Goal: Task Accomplishment & Management: Complete application form

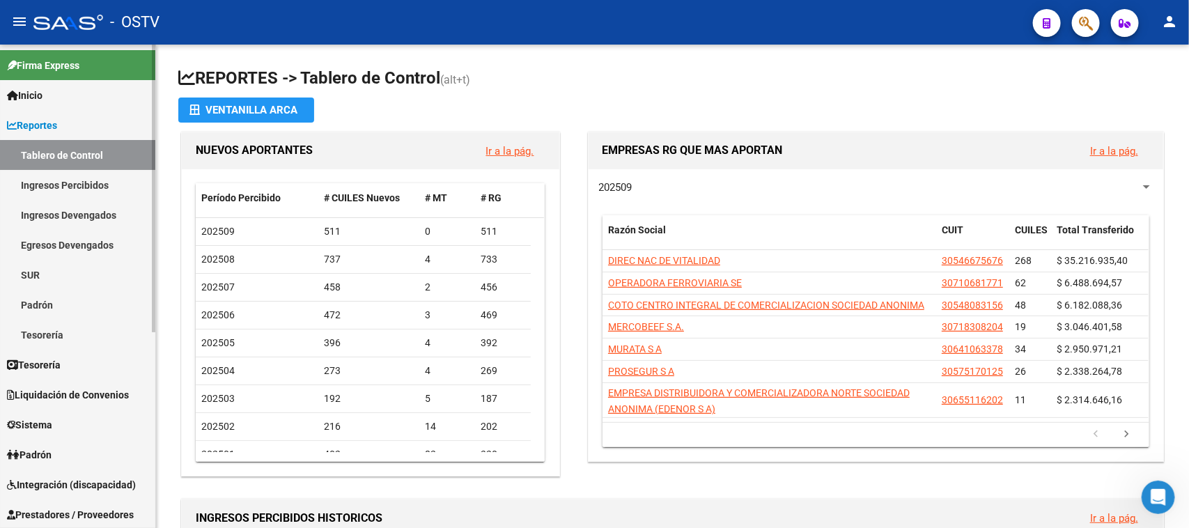
scroll to position [174, 0]
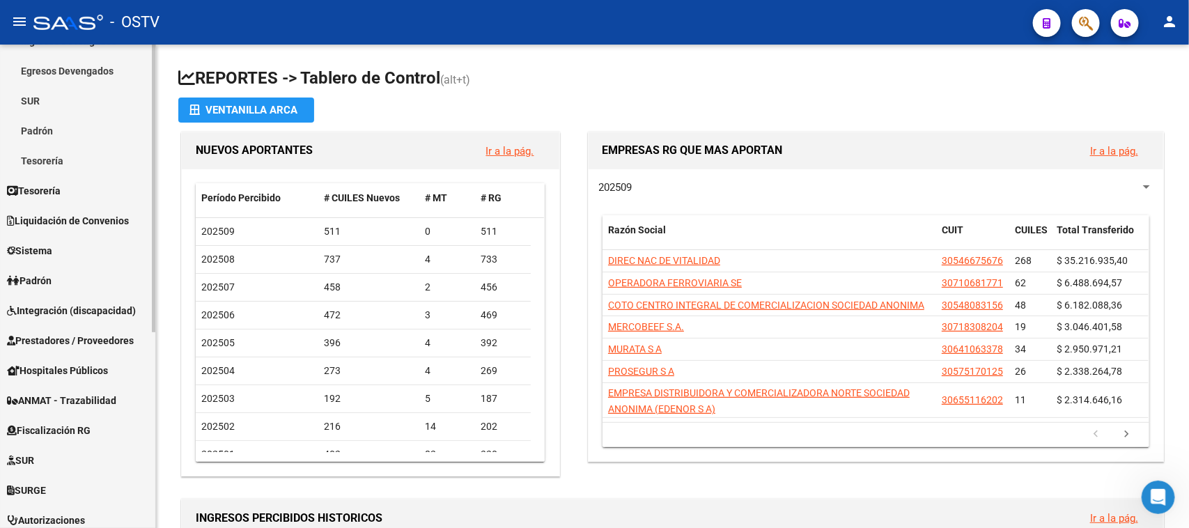
click at [99, 346] on span "Prestadores / Proveedores" at bounding box center [70, 340] width 127 height 15
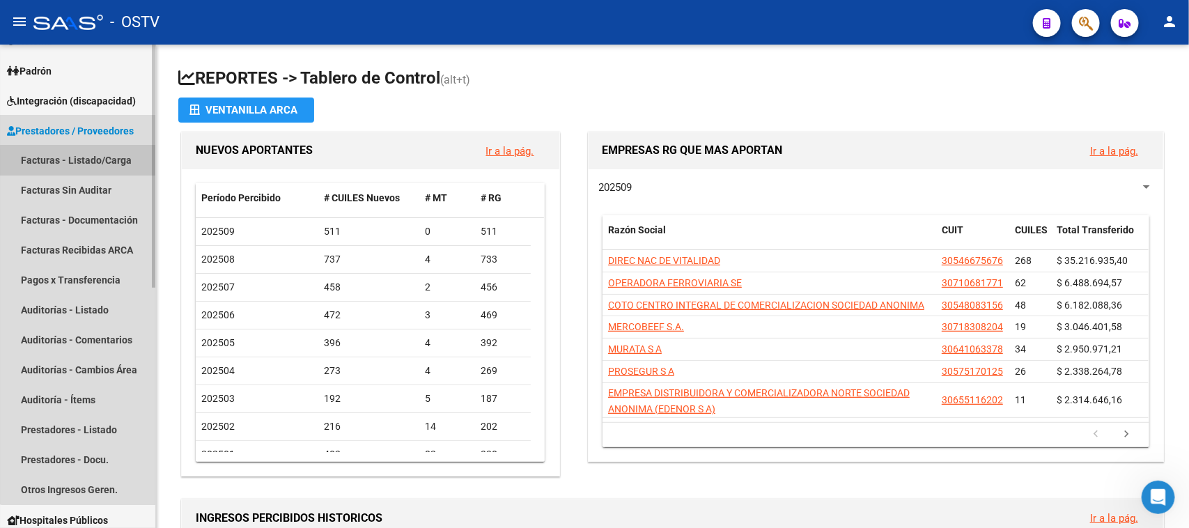
click at [130, 162] on link "Facturas - Listado/Carga" at bounding box center [77, 161] width 155 height 30
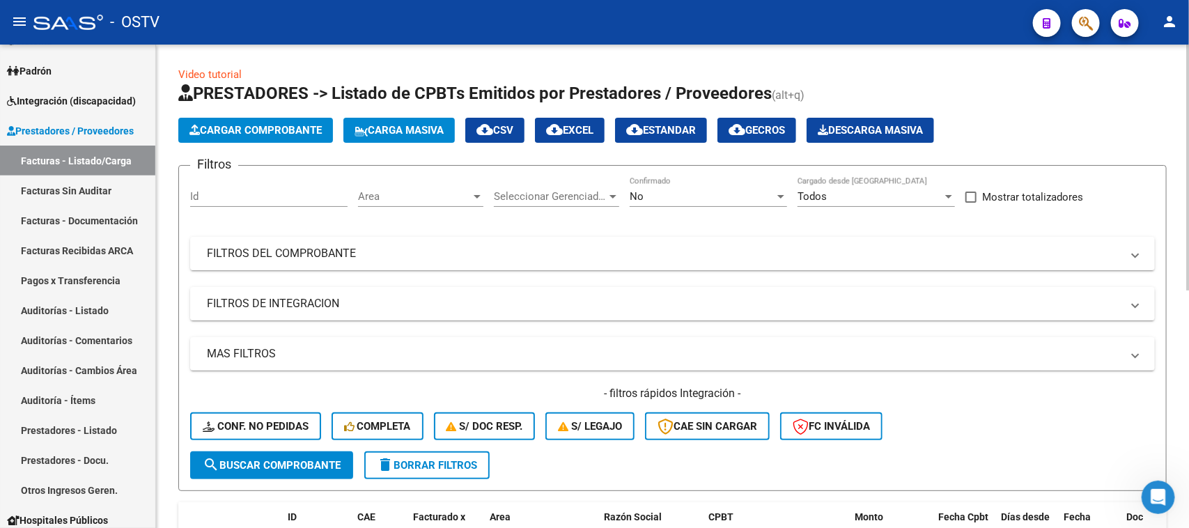
click at [737, 200] on div "No" at bounding box center [702, 196] width 145 height 13
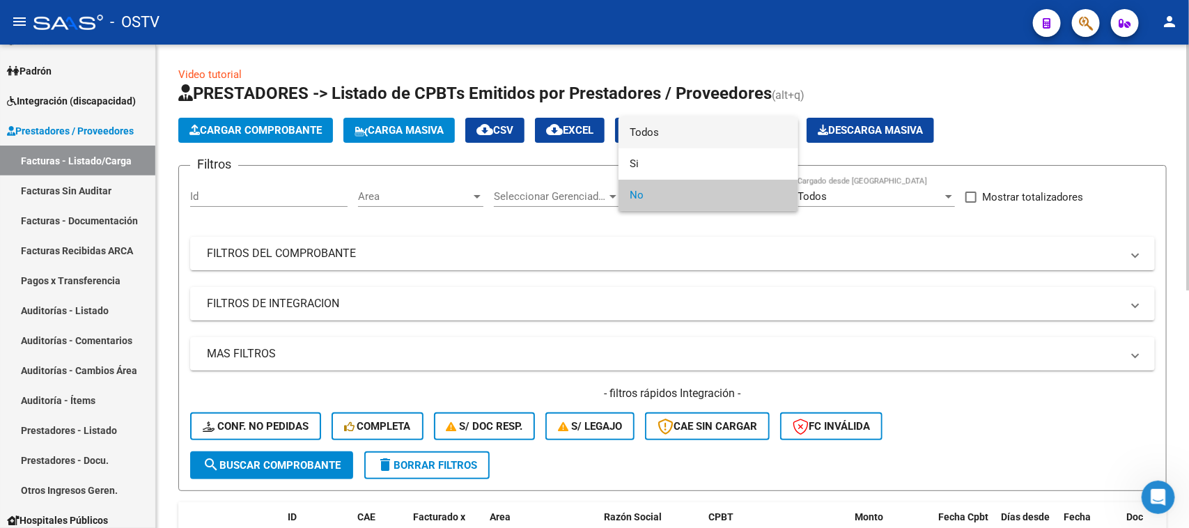
click at [747, 134] on span "Todos" at bounding box center [708, 132] width 157 height 31
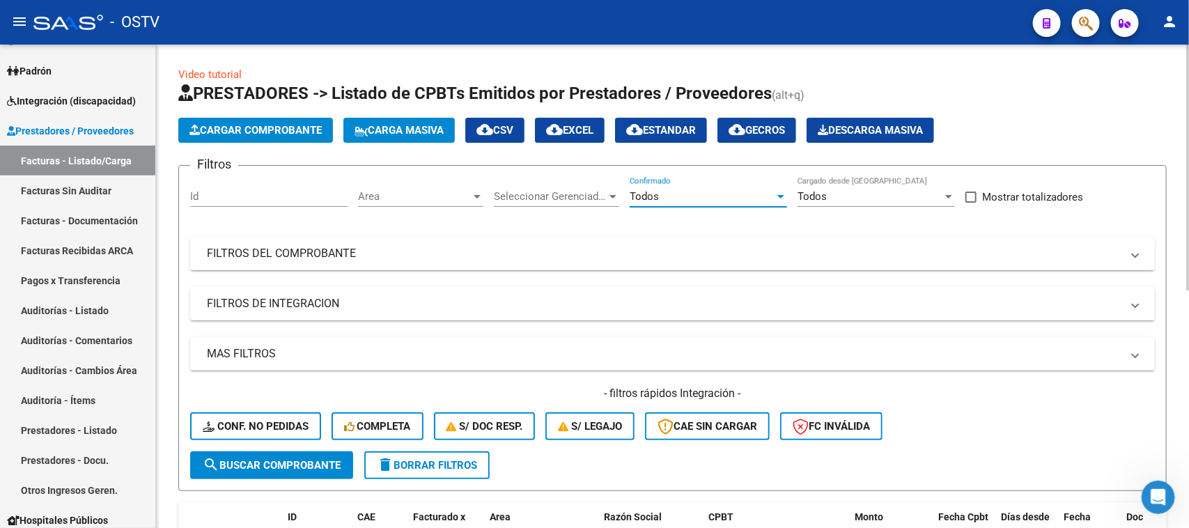
click at [740, 255] on mat-panel-title "FILTROS DEL COMPROBANTE" at bounding box center [664, 253] width 915 height 15
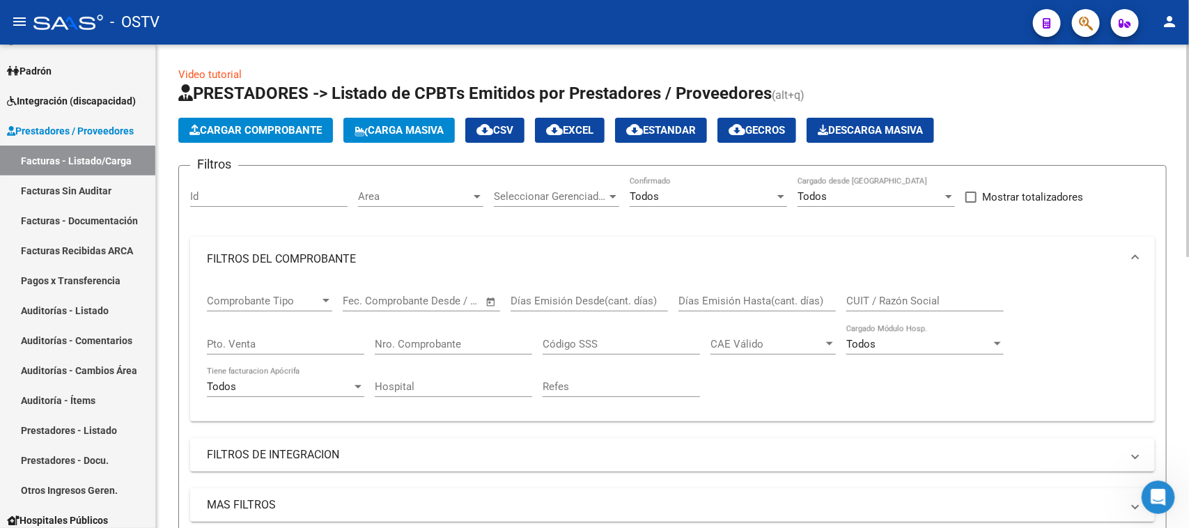
scroll to position [87, 0]
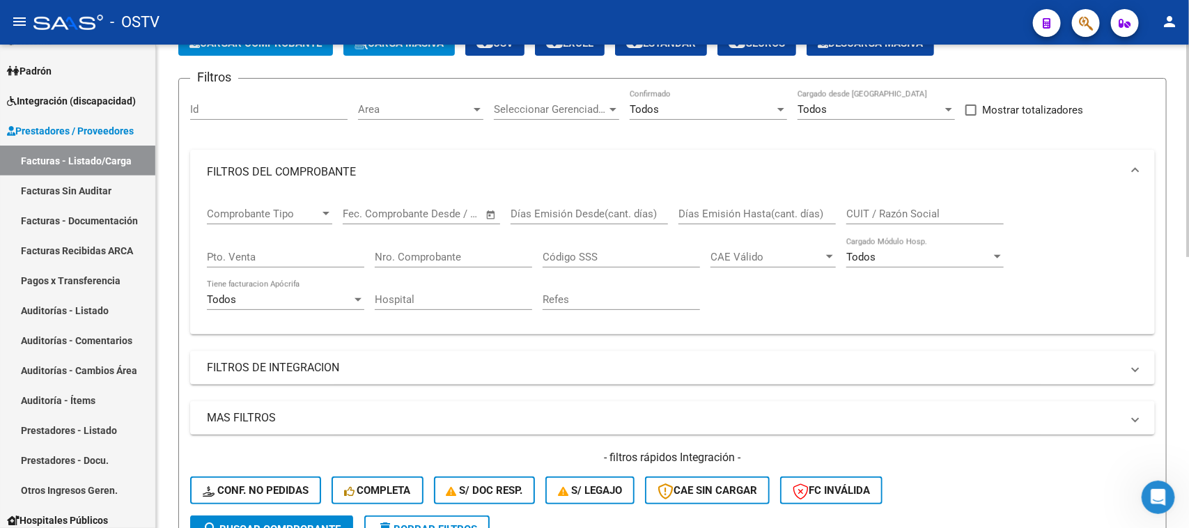
click at [917, 213] on input "CUIT / Razón Social" at bounding box center [924, 214] width 157 height 13
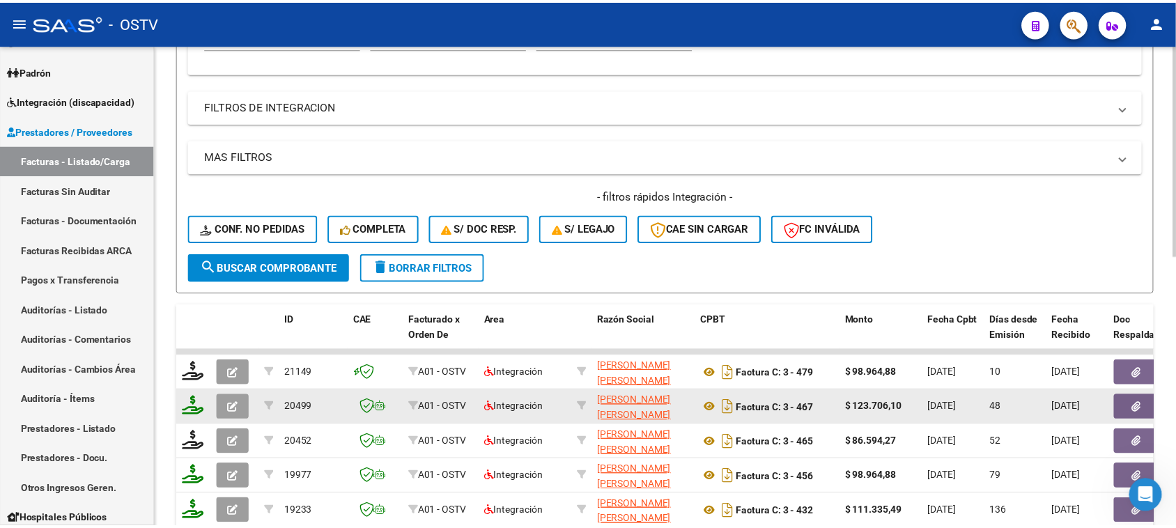
scroll to position [435, 0]
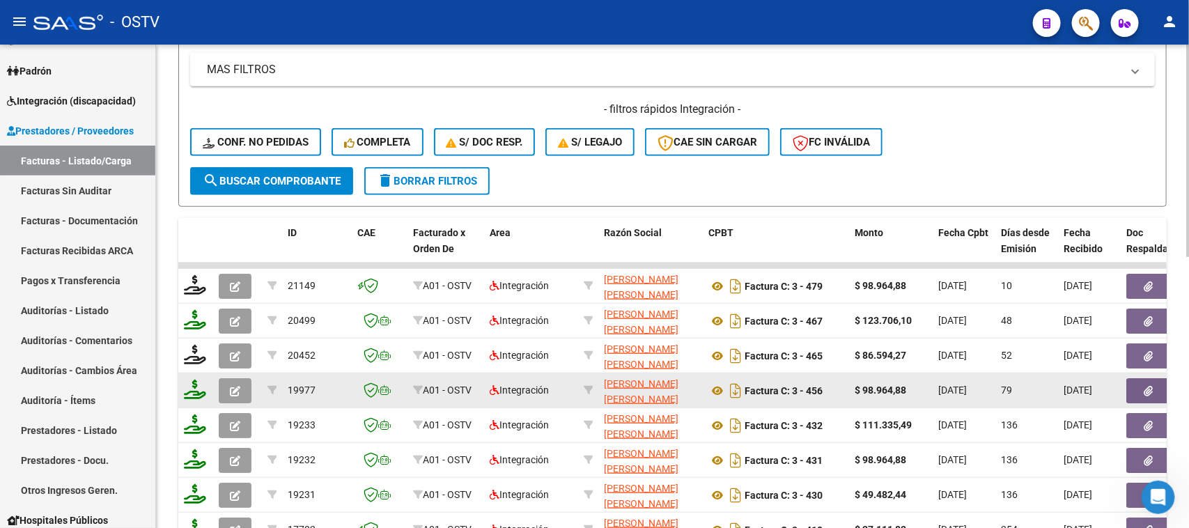
type input "[PERSON_NAME]"
click at [225, 387] on button "button" at bounding box center [235, 390] width 33 height 25
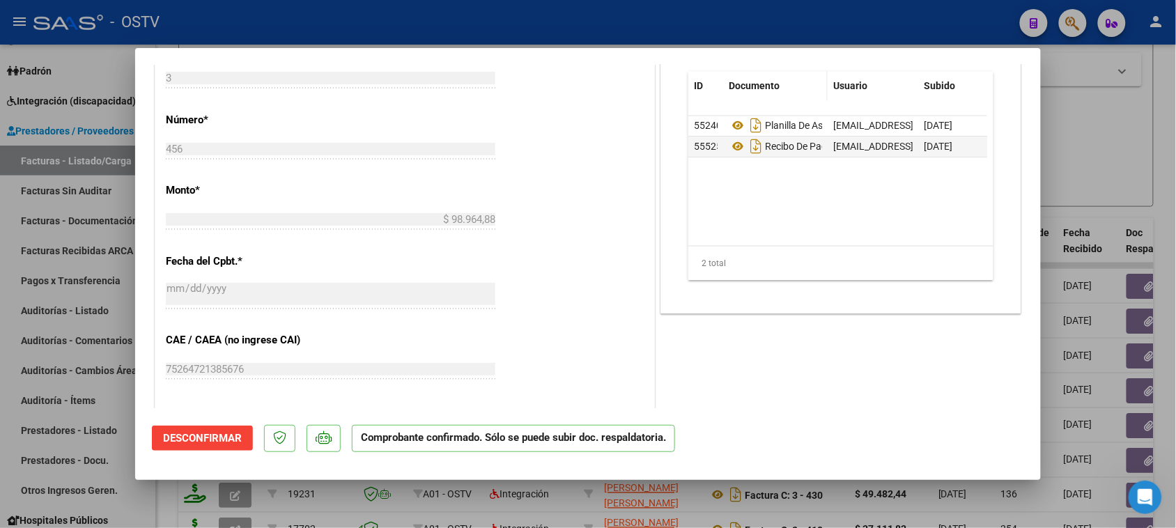
scroll to position [697, 0]
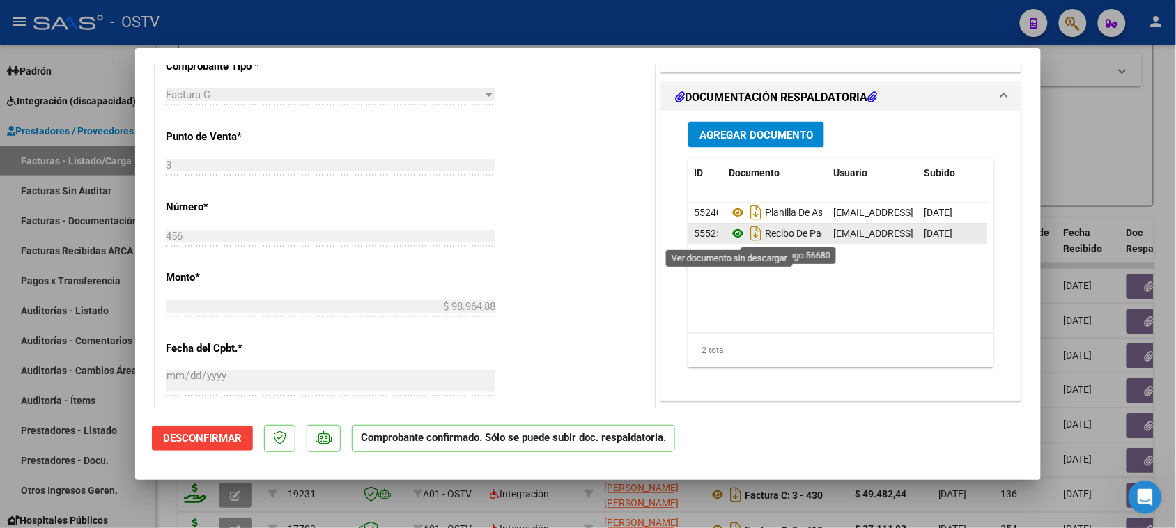
click at [732, 237] on icon at bounding box center [738, 234] width 18 height 17
click at [582, 23] on div at bounding box center [588, 264] width 1176 height 528
type input "$ 0,00"
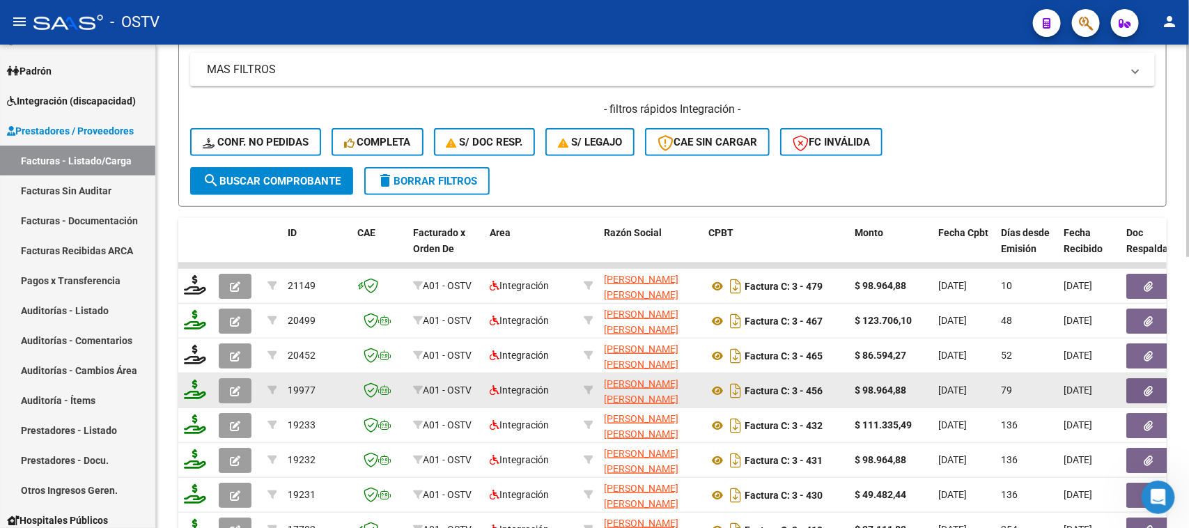
click at [242, 382] on button "button" at bounding box center [235, 390] width 33 height 25
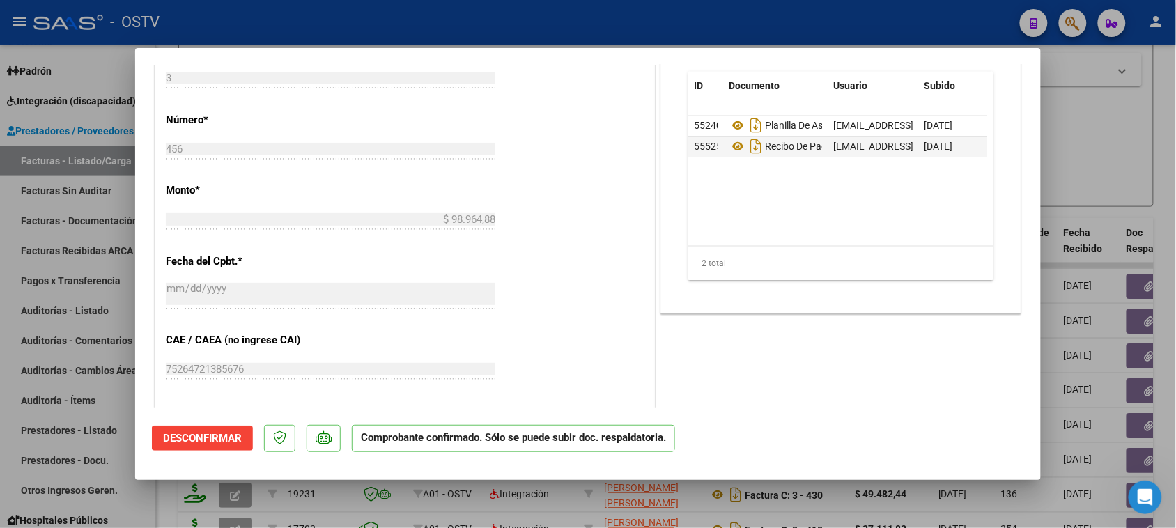
scroll to position [697, 0]
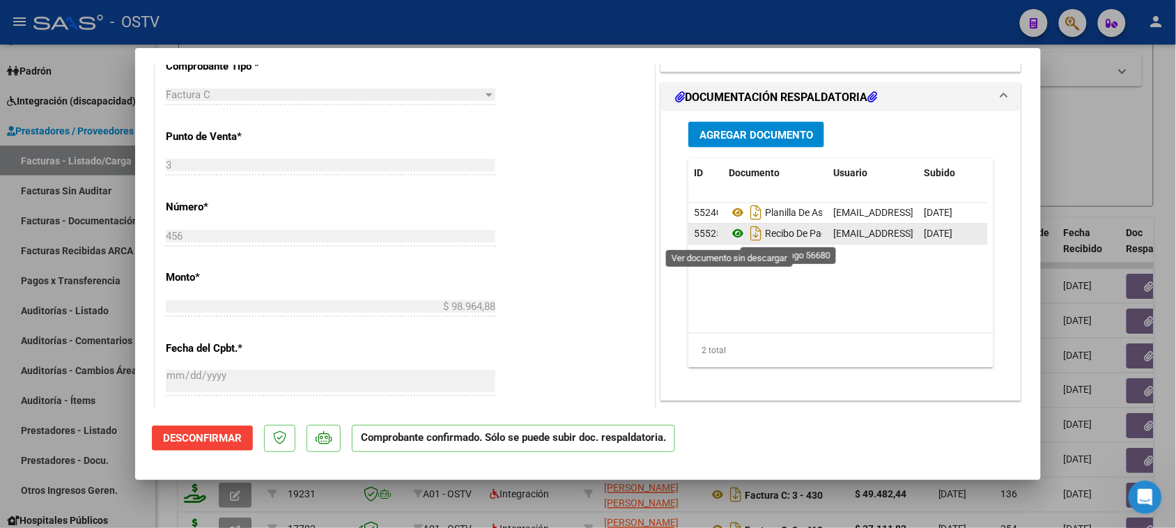
click at [730, 234] on icon at bounding box center [738, 234] width 18 height 17
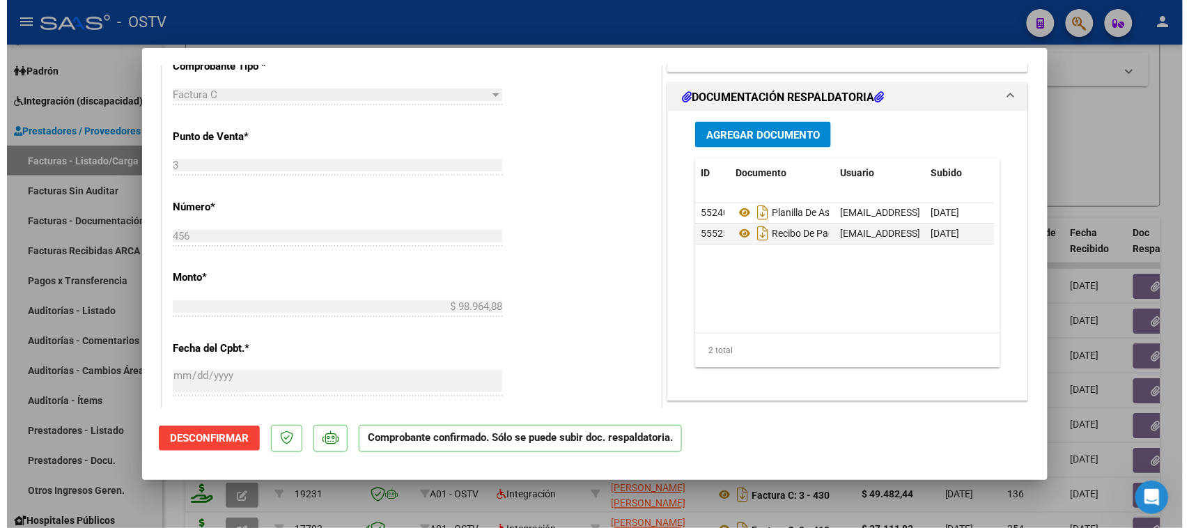
scroll to position [348, 0]
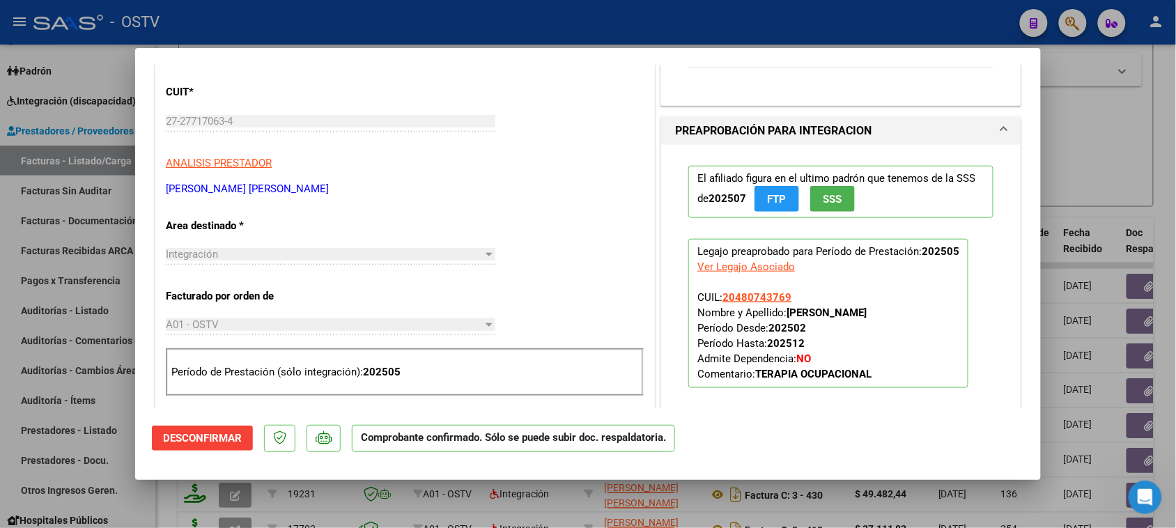
click at [575, 18] on div at bounding box center [588, 264] width 1176 height 528
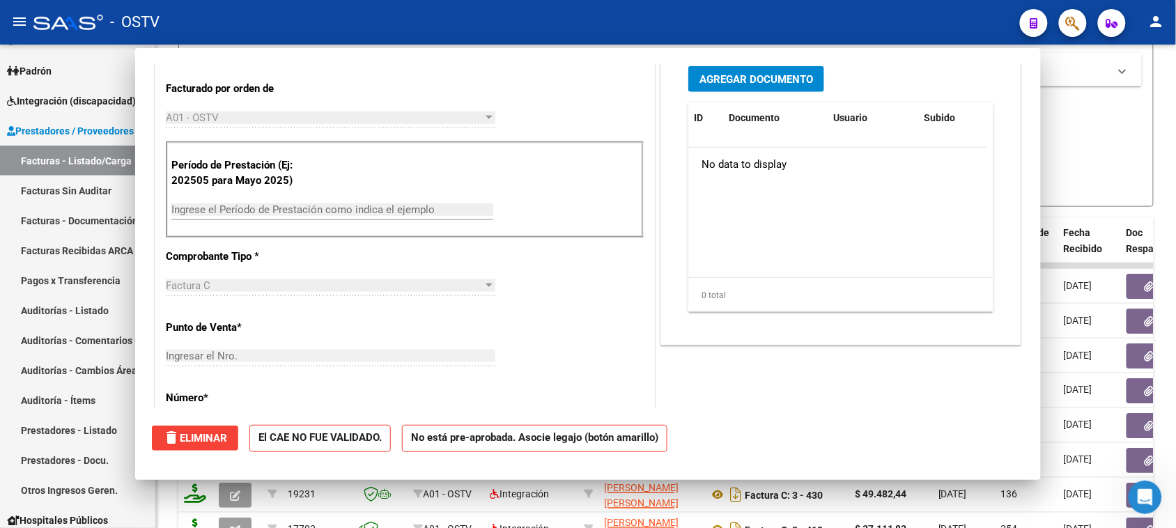
scroll to position [0, 0]
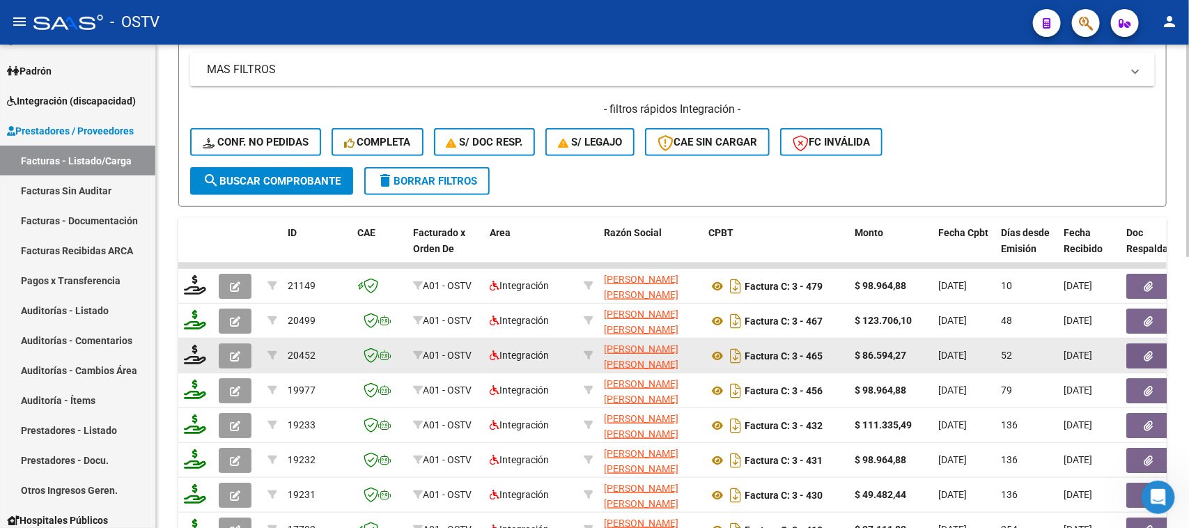
click at [233, 352] on icon "button" at bounding box center [235, 356] width 10 height 10
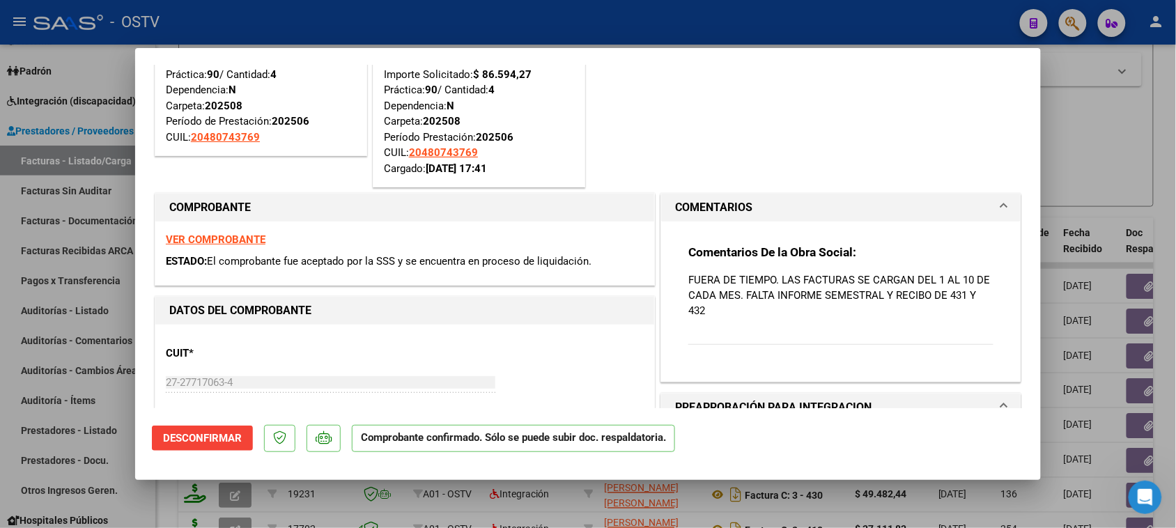
scroll to position [174, 0]
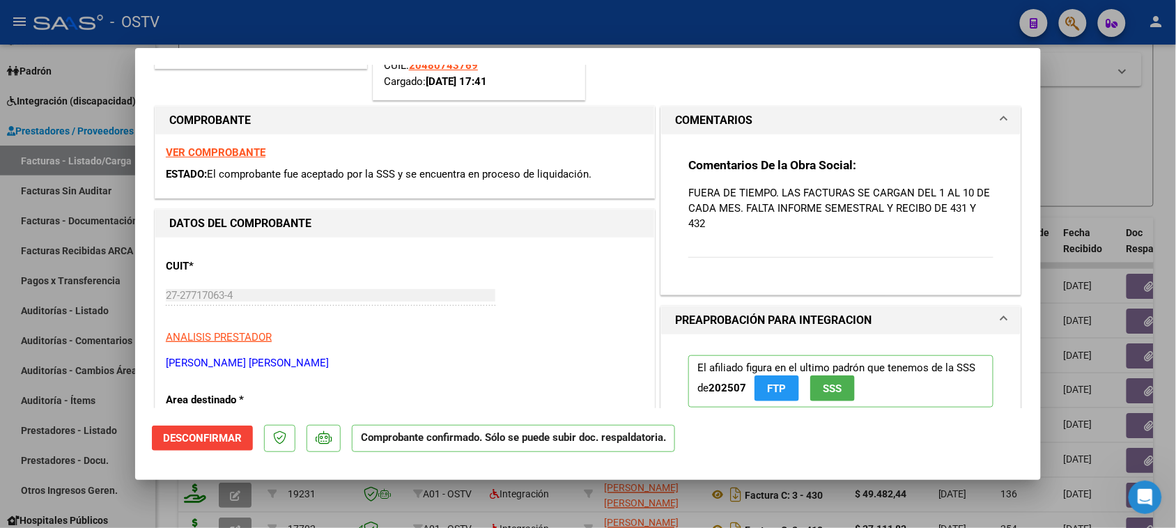
drag, startPoint x: 763, startPoint y: 210, endPoint x: 883, endPoint y: 212, distance: 119.8
click at [858, 207] on p "FUERA DE TIEMPO. LAS FACTURAS SE CARGAN DEL 1 AL 10 DE CADA MES. FALTA INFORME …" at bounding box center [840, 208] width 305 height 46
drag, startPoint x: 883, startPoint y: 213, endPoint x: 873, endPoint y: 211, distance: 10.7
click at [883, 213] on p "FUERA DE TIEMPO. LAS FACTURAS SE CARGAN DEL 1 AL 10 DE CADA MES. FALTA INFORME …" at bounding box center [840, 208] width 305 height 46
click at [875, 209] on p "FUERA DE TIEMPO. LAS FACTURAS SE CARGAN DEL 1 AL 10 DE CADA MES. FALTA INFORME …" at bounding box center [840, 208] width 305 height 46
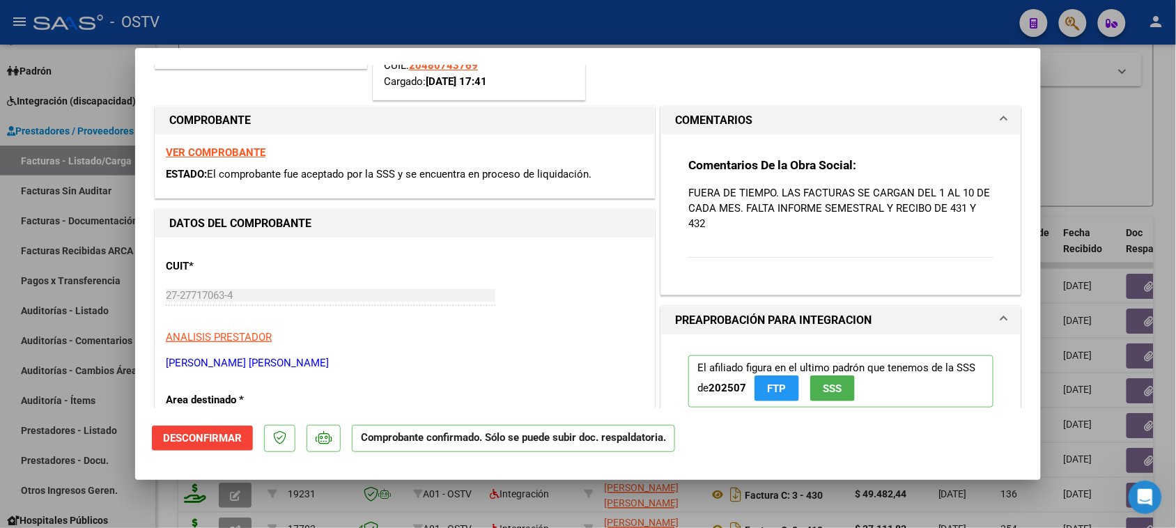
scroll to position [261, 0]
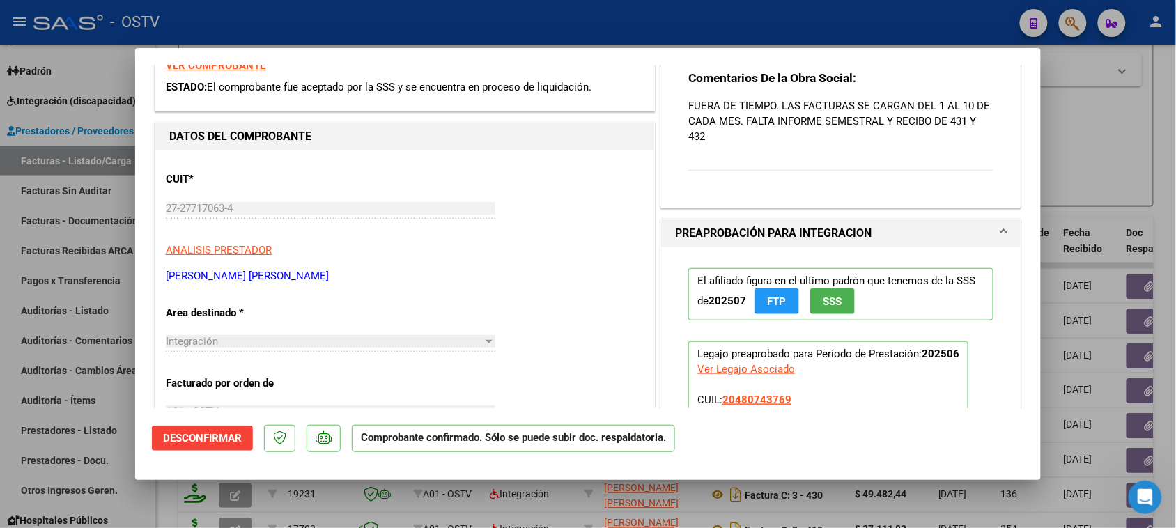
drag, startPoint x: 896, startPoint y: 121, endPoint x: 956, endPoint y: 130, distance: 61.3
click at [956, 130] on p "FUERA DE TIEMPO. LAS FACTURAS SE CARGAN DEL 1 AL 10 DE CADA MES. FALTA INFORME …" at bounding box center [840, 121] width 305 height 46
click at [944, 139] on p "FUERA DE TIEMPO. LAS FACTURAS SE CARGAN DEL 1 AL 10 DE CADA MES. FALTA INFORME …" at bounding box center [840, 121] width 305 height 46
drag, startPoint x: 943, startPoint y: 116, endPoint x: 904, endPoint y: 144, distance: 47.9
click at [966, 123] on p "FUERA DE TIEMPO. LAS FACTURAS SE CARGAN DEL 1 AL 10 DE CADA MES. FALTA INFORME …" at bounding box center [840, 121] width 305 height 46
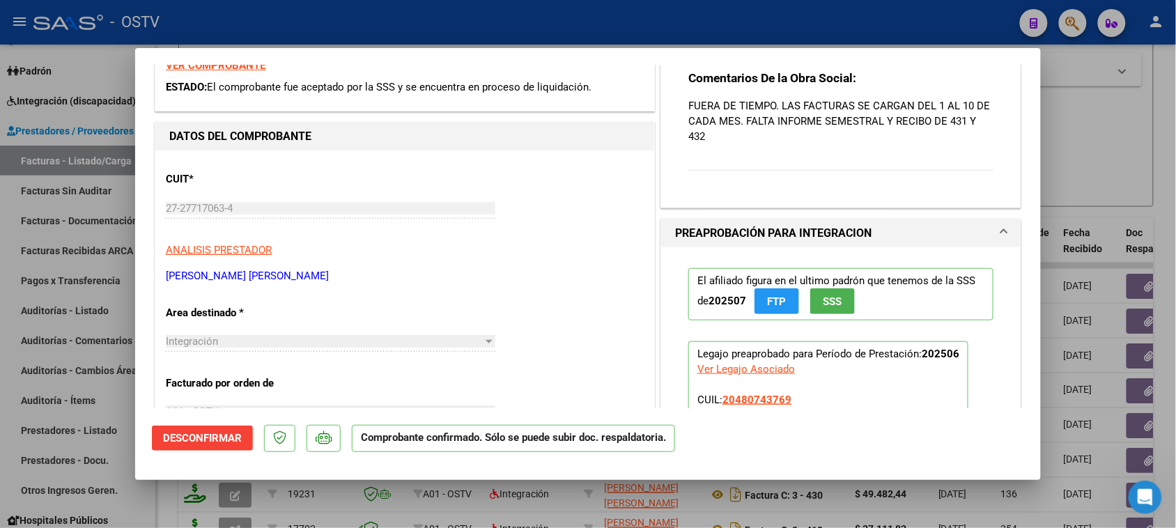
click at [764, 140] on p "FUERA DE TIEMPO. LAS FACTURAS SE CARGAN DEL 1 AL 10 DE CADA MES. FALTA INFORME …" at bounding box center [840, 121] width 305 height 46
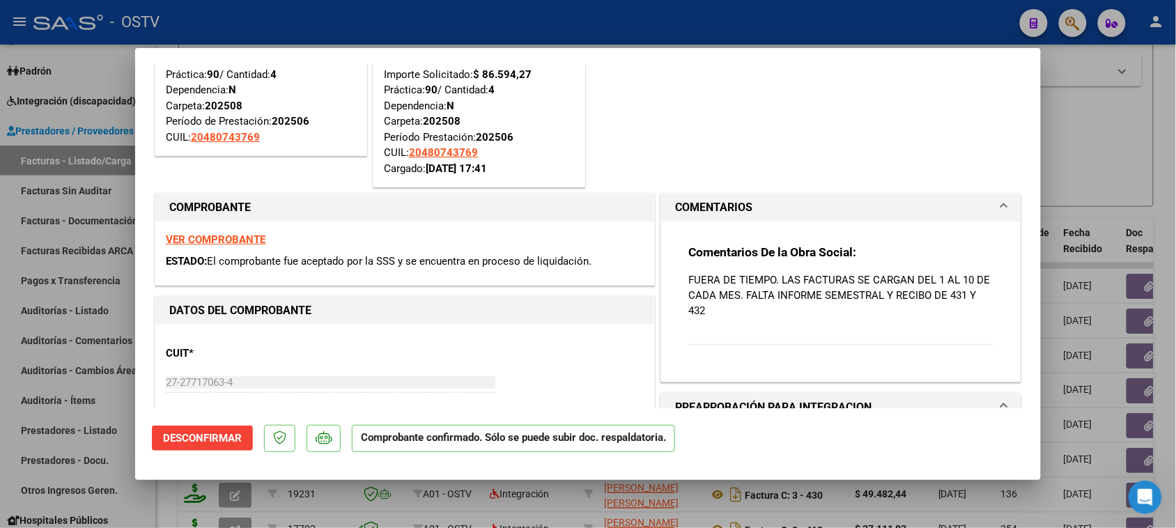
scroll to position [174, 0]
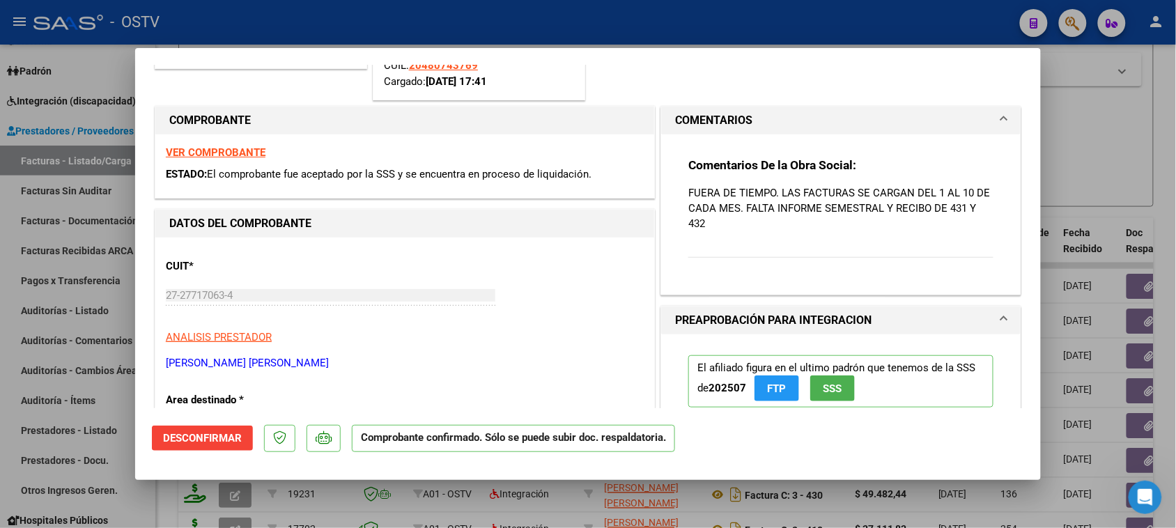
drag, startPoint x: 805, startPoint y: 200, endPoint x: 882, endPoint y: 211, distance: 78.1
click at [882, 210] on p "FUERA DE TIEMPO. LAS FACTURAS SE CARGAN DEL 1 AL 10 DE CADA MES. FALTA INFORME …" at bounding box center [840, 208] width 305 height 46
click at [879, 219] on p "FUERA DE TIEMPO. LAS FACTURAS SE CARGAN DEL 1 AL 10 DE CADA MES. FALTA INFORME …" at bounding box center [840, 208] width 305 height 46
drag, startPoint x: 680, startPoint y: 192, endPoint x: 761, endPoint y: 199, distance: 81.1
click at [753, 196] on div "Comentarios De la Obra Social: FUERA DE TIEMPO. LAS FACTURAS SE CARGAN DEL 1 AL…" at bounding box center [841, 208] width 326 height 148
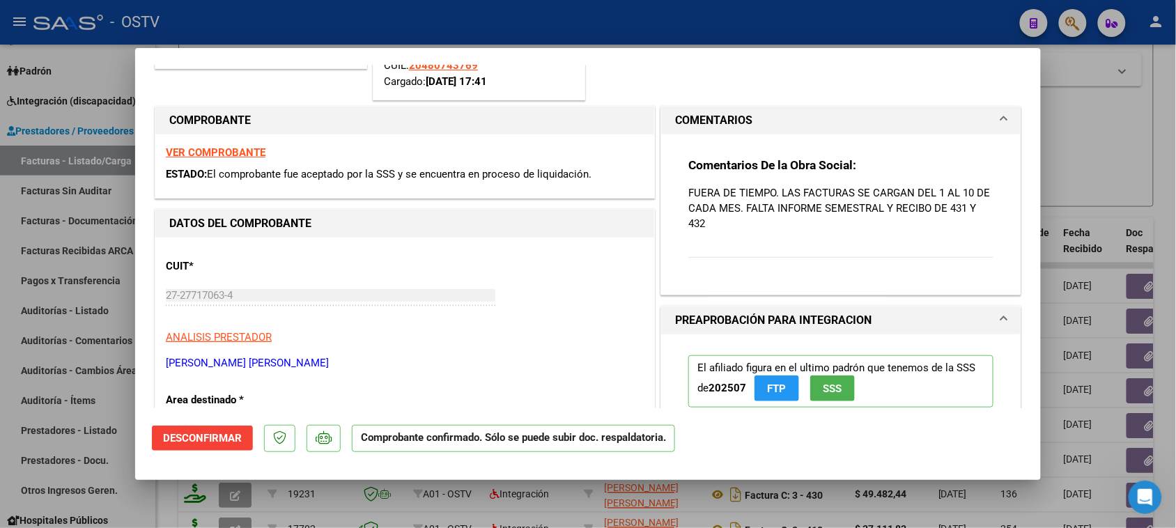
click at [761, 199] on p "FUERA DE TIEMPO. LAS FACTURAS SE CARGAN DEL 1 AL 10 DE CADA MES. FALTA INFORME …" at bounding box center [840, 208] width 305 height 46
drag, startPoint x: 686, startPoint y: 190, endPoint x: 885, endPoint y: 233, distance: 203.9
click at [885, 233] on div "Comentarios De la Obra Social: FUERA DE TIEMPO. LAS FACTURAS SE CARGAN DEL 1 AL…" at bounding box center [840, 215] width 305 height 116
click at [841, 228] on p "FUERA DE TIEMPO. LAS FACTURAS SE CARGAN DEL 1 AL 10 DE CADA MES. FALTA INFORME …" at bounding box center [840, 208] width 305 height 46
click at [746, 84] on div "ACEPTADO POR SSS (devOk) Tipo de Archivo: DS Importe Solicitado: $ 86.594,27 Pr…" at bounding box center [588, 5] width 872 height 197
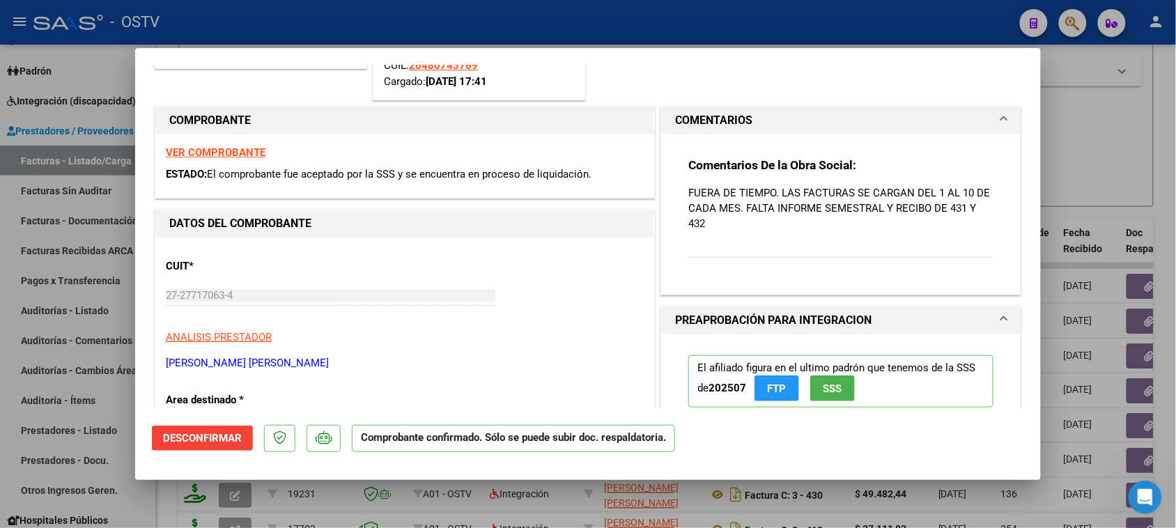
drag, startPoint x: 704, startPoint y: 199, endPoint x: 803, endPoint y: 221, distance: 100.6
click at [803, 221] on p "FUERA DE TIEMPO. LAS FACTURAS SE CARGAN DEL 1 AL 10 DE CADA MES. FALTA INFORME …" at bounding box center [840, 208] width 305 height 46
click at [803, 230] on p "FUERA DE TIEMPO. LAS FACTURAS SE CARGAN DEL 1 AL 10 DE CADA MES. FALTA INFORME …" at bounding box center [840, 208] width 305 height 46
click at [1095, 187] on div at bounding box center [588, 264] width 1176 height 528
type input "$ 0,00"
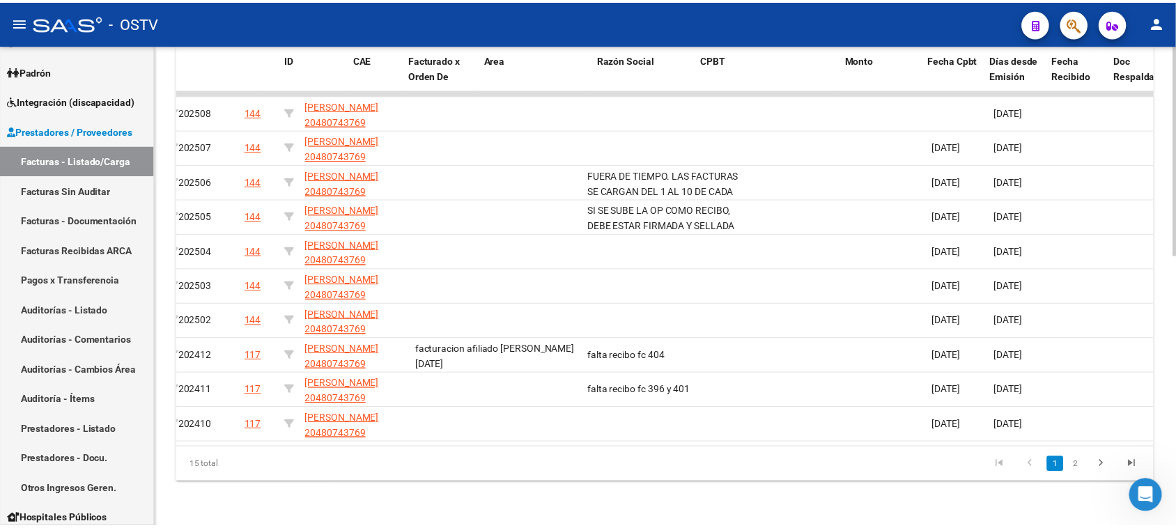
scroll to position [0, 0]
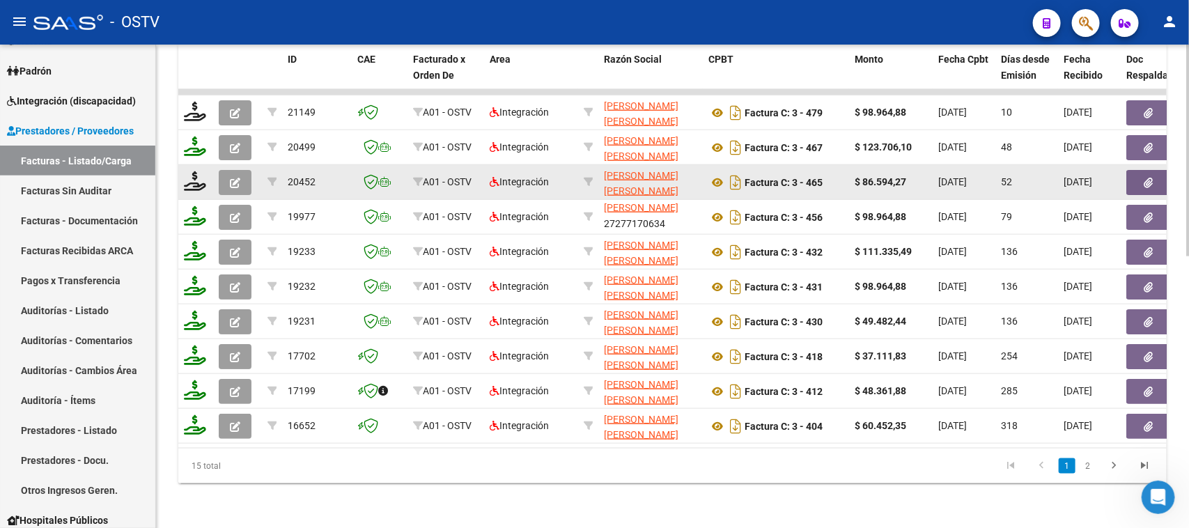
click at [232, 180] on icon "button" at bounding box center [235, 183] width 10 height 10
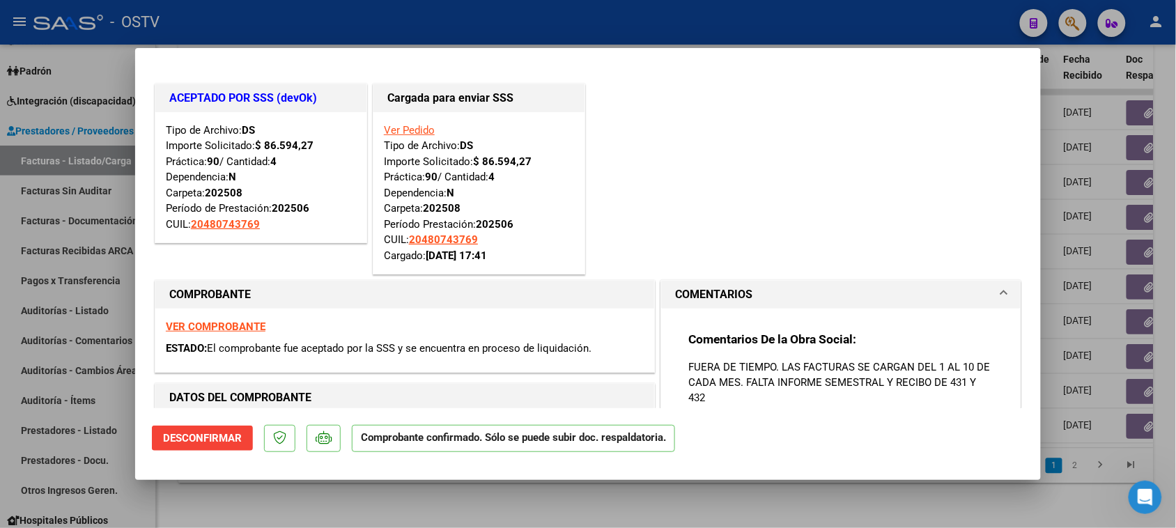
scroll to position [87, 0]
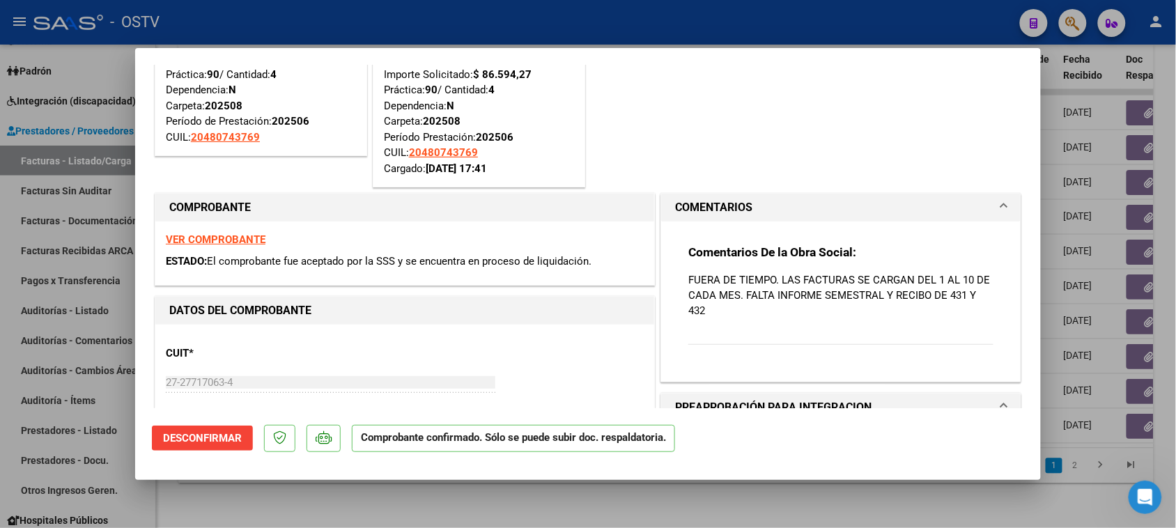
drag, startPoint x: 727, startPoint y: 293, endPoint x: 849, endPoint y: 298, distance: 122.0
click at [844, 296] on p "FUERA DE TIEMPO. LAS FACTURAS SE CARGAN DEL 1 AL 10 DE CADA MES. FALTA INFORME …" at bounding box center [840, 295] width 305 height 46
click at [875, 311] on p "FUERA DE TIEMPO. LAS FACTURAS SE CARGAN DEL 1 AL 10 DE CADA MES. FALTA INFORME …" at bounding box center [840, 295] width 305 height 46
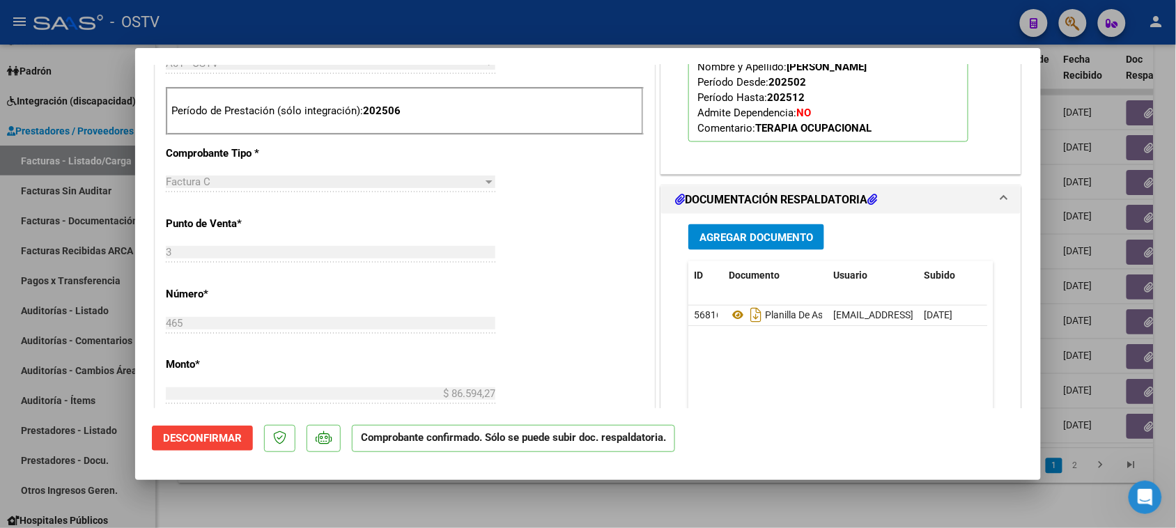
scroll to position [174, 0]
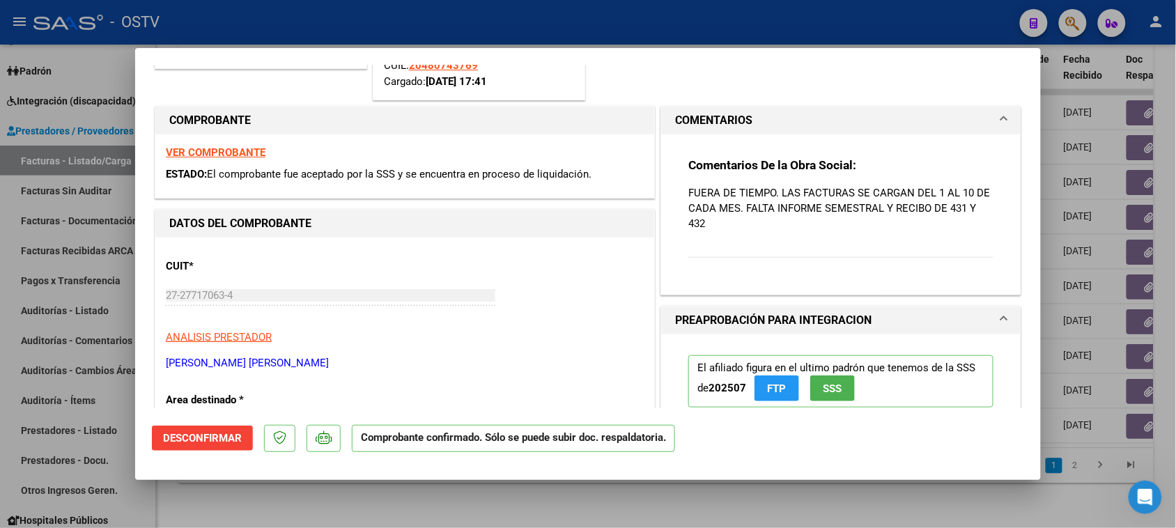
click at [840, 21] on div at bounding box center [588, 264] width 1176 height 528
type input "$ 0,00"
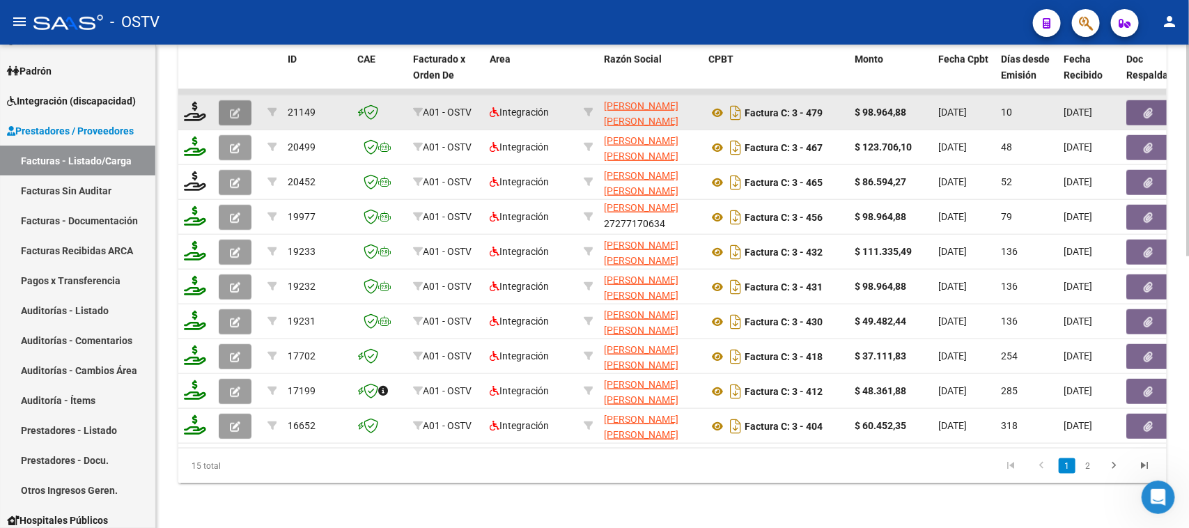
click at [231, 108] on icon "button" at bounding box center [235, 113] width 10 height 10
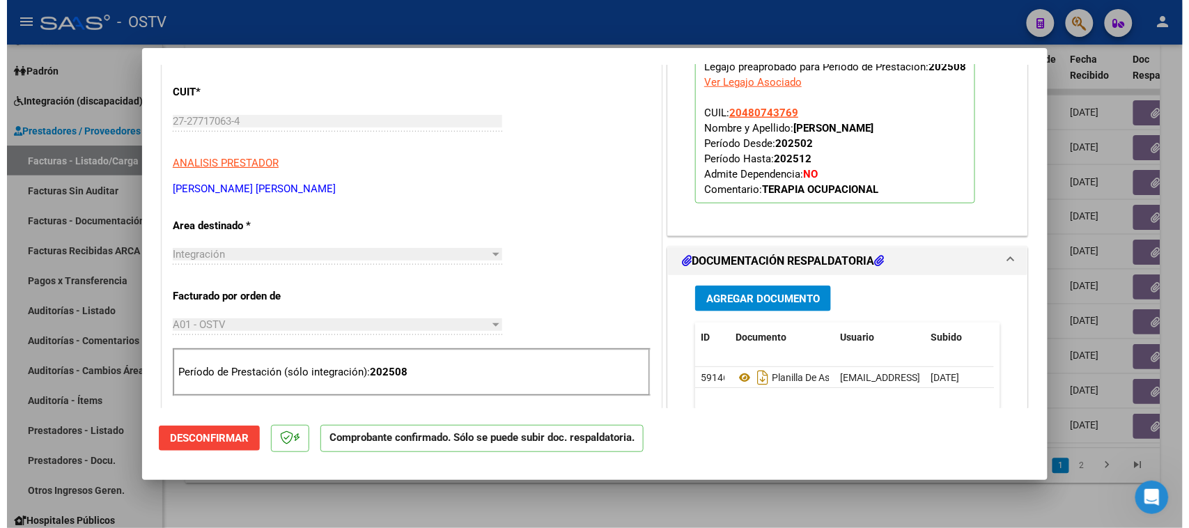
scroll to position [87, 0]
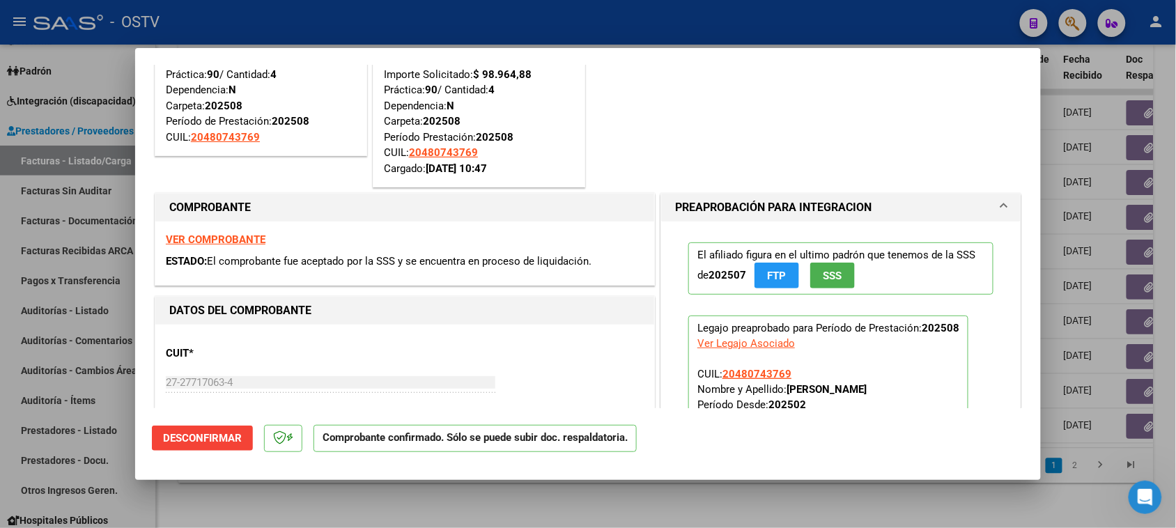
click at [568, 36] on div at bounding box center [588, 264] width 1176 height 528
type input "$ 0,00"
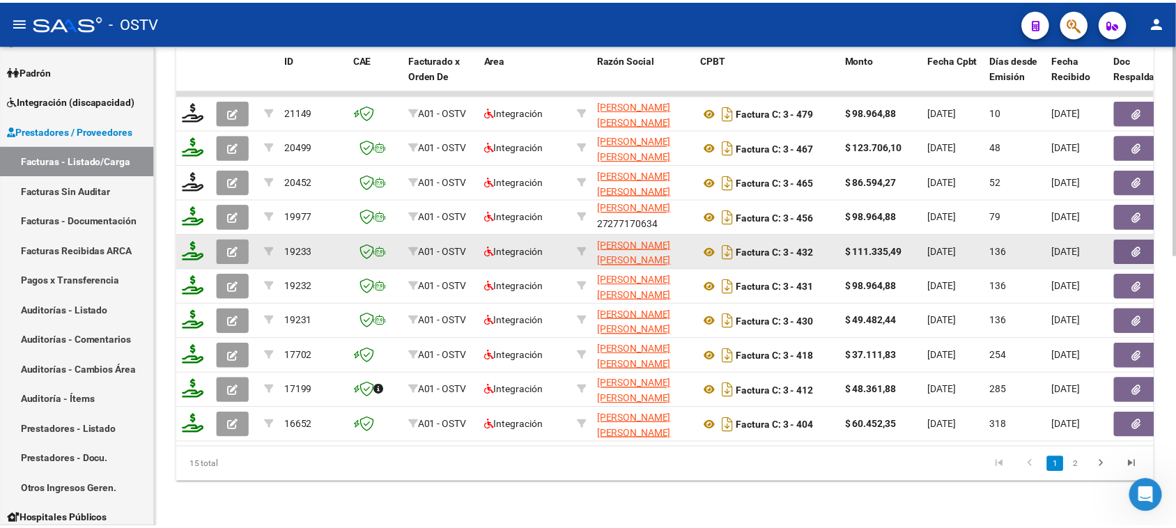
scroll to position [522, 0]
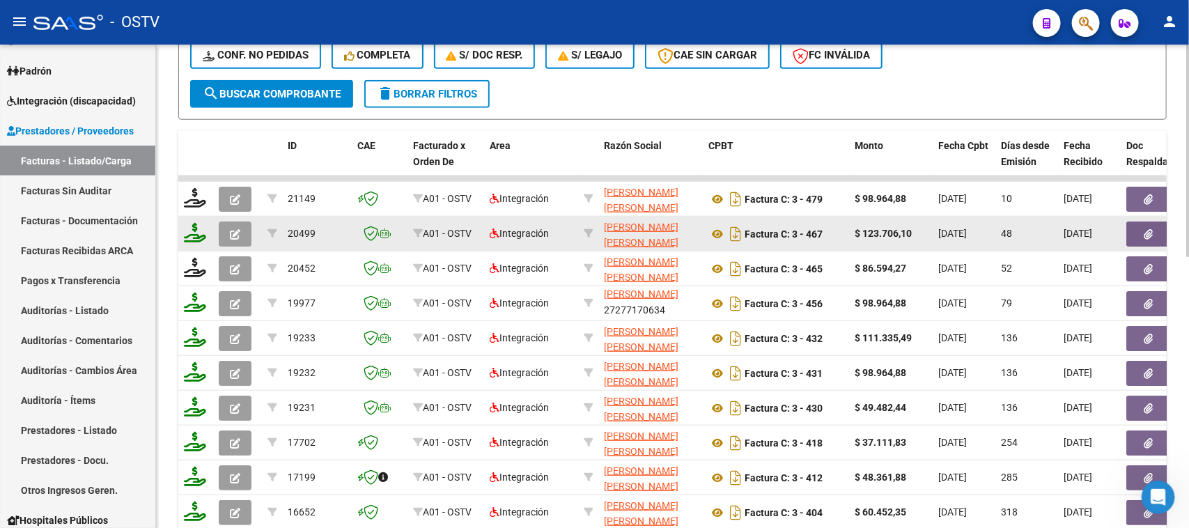
click at [245, 223] on button "button" at bounding box center [235, 234] width 33 height 25
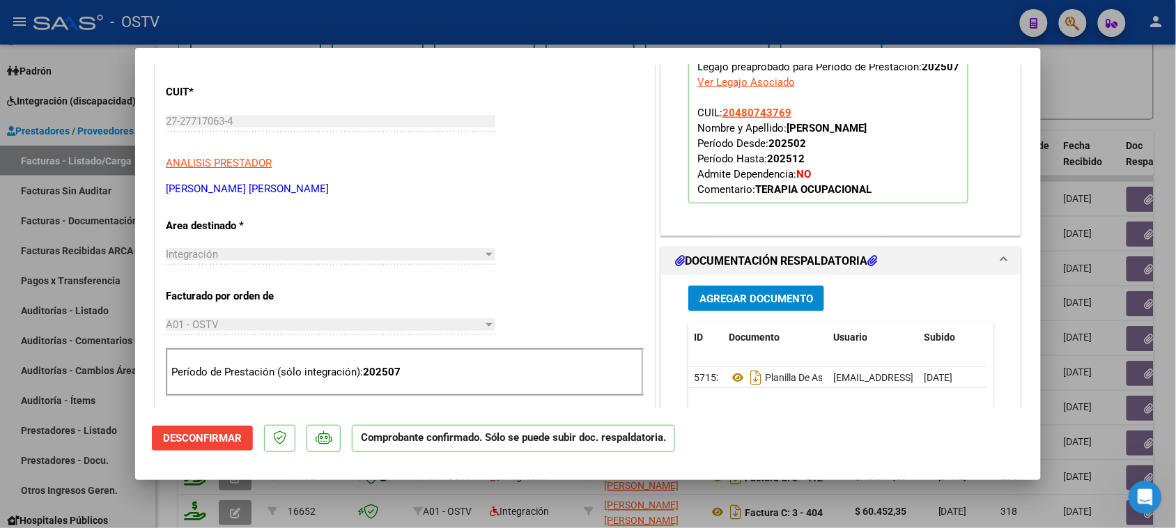
click at [1094, 96] on div at bounding box center [588, 264] width 1176 height 528
type input "$ 0,00"
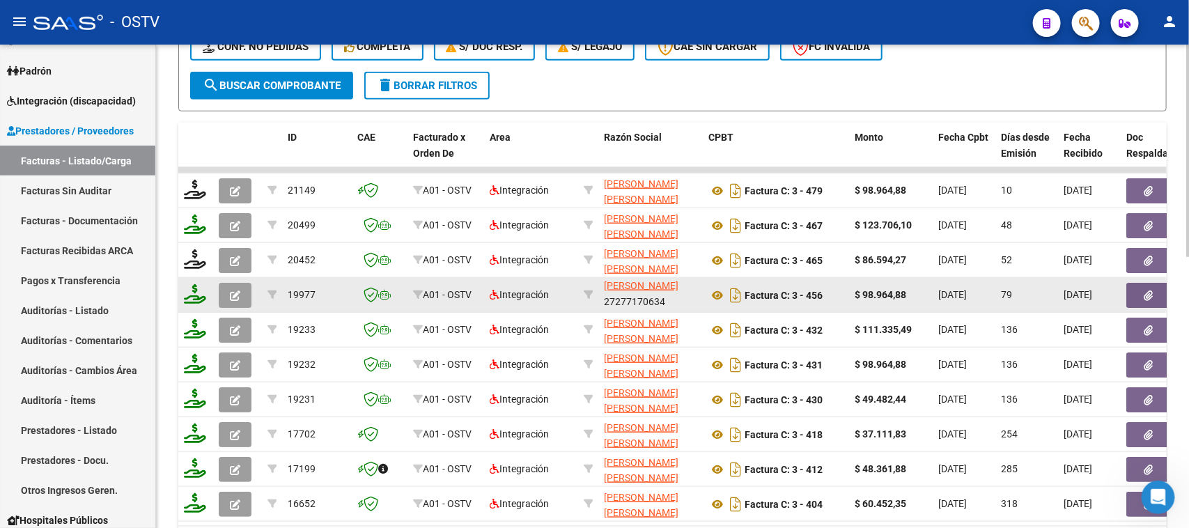
scroll to position [0, 0]
